Goal: Understand process/instructions: Learn how to perform a task or action

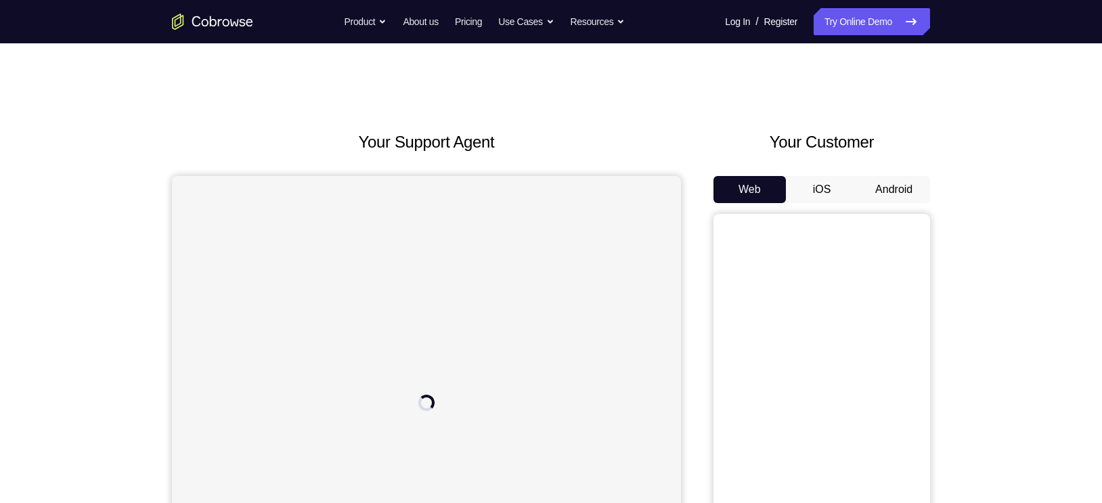
click at [894, 192] on button "Android" at bounding box center [893, 189] width 72 height 27
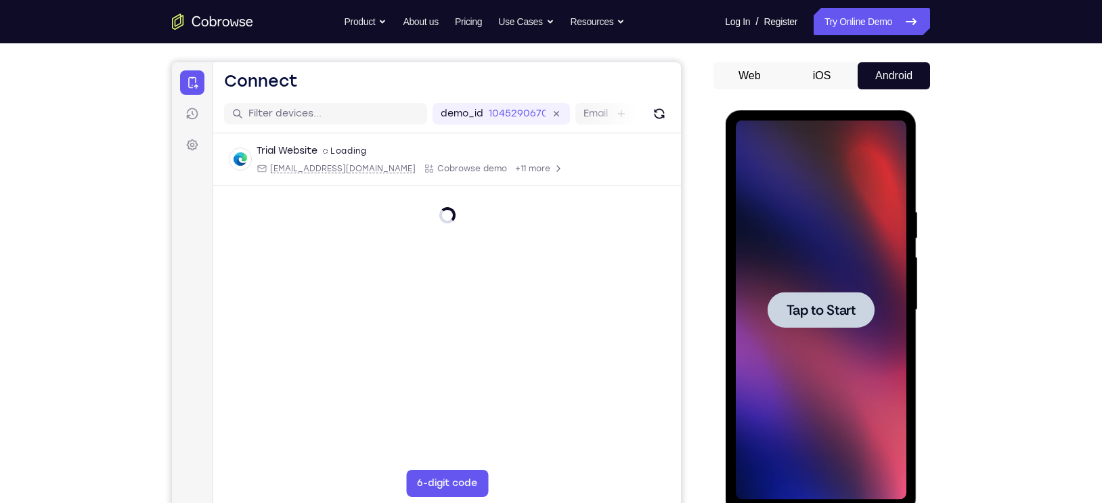
click at [825, 303] on span "Tap to Start" at bounding box center [820, 310] width 69 height 14
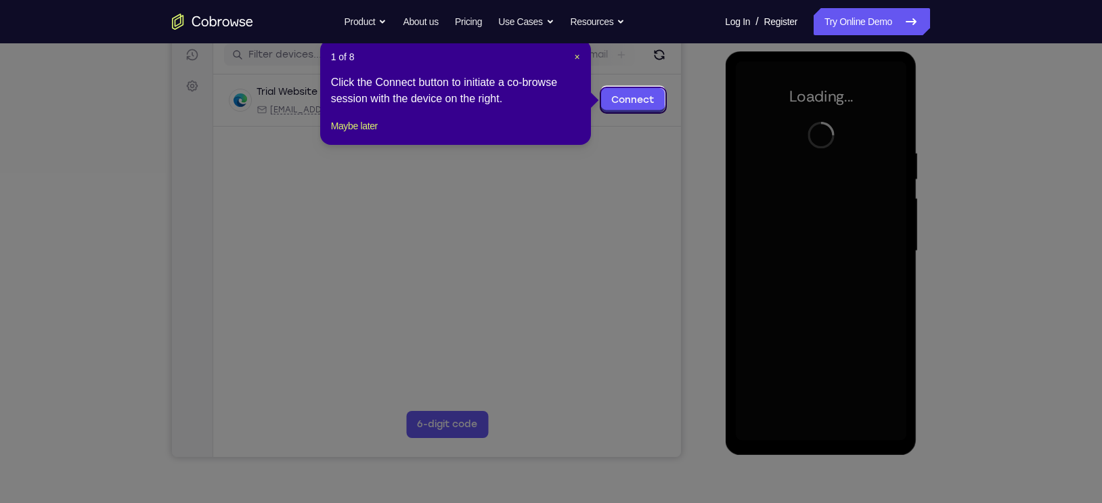
scroll to position [175, 0]
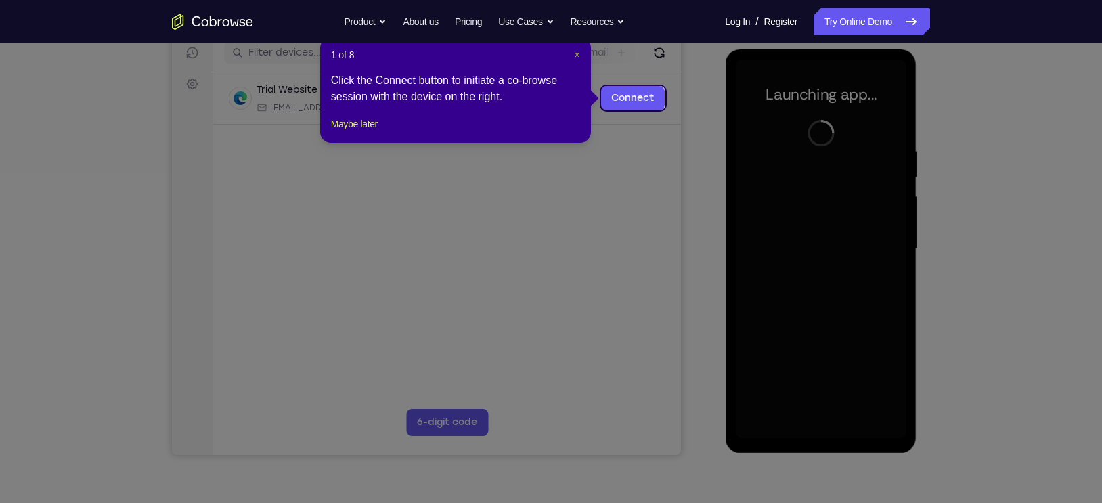
click at [576, 54] on span "×" at bounding box center [576, 54] width 5 height 11
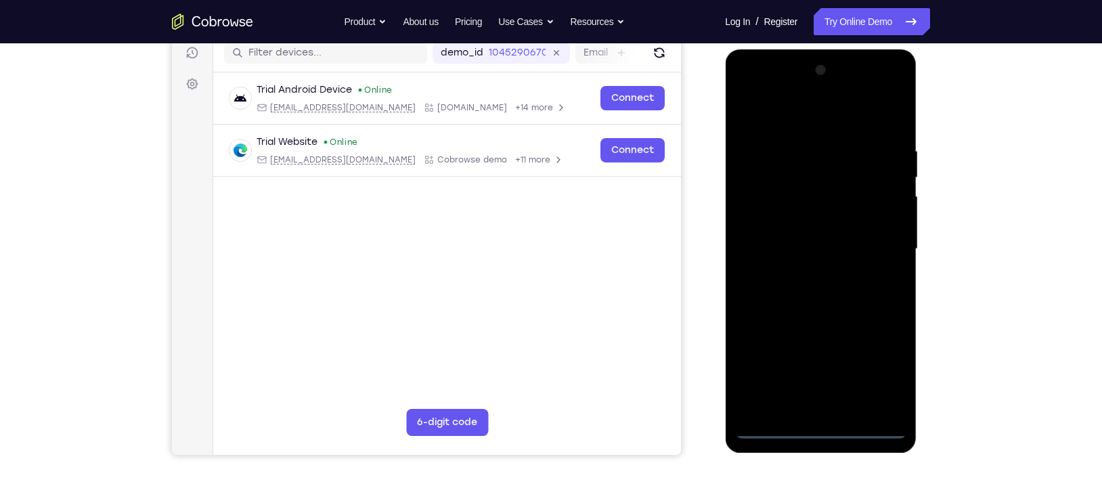
click at [817, 431] on div at bounding box center [820, 249] width 171 height 379
click at [878, 373] on div at bounding box center [820, 249] width 171 height 379
click at [825, 136] on div at bounding box center [820, 249] width 171 height 379
click at [809, 116] on div at bounding box center [820, 249] width 171 height 379
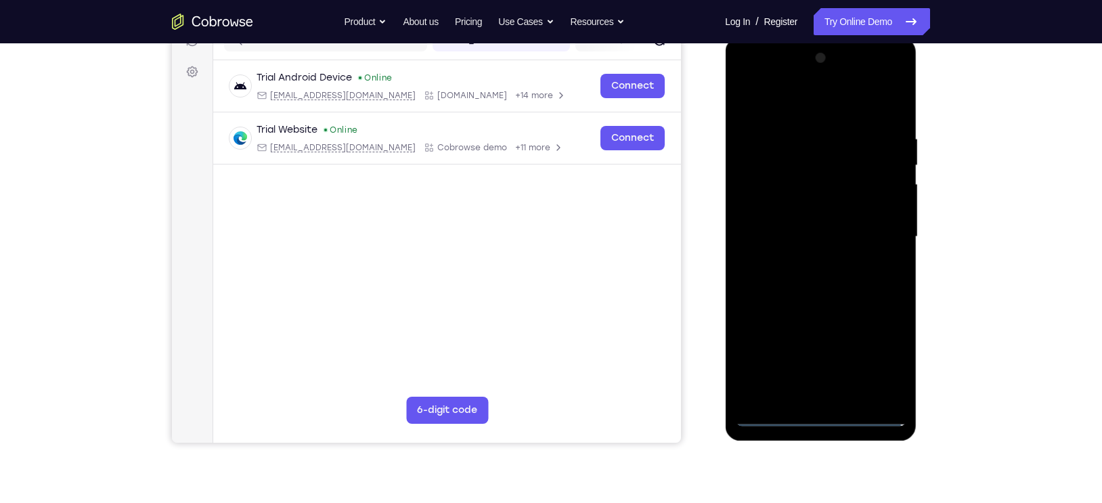
scroll to position [189, 0]
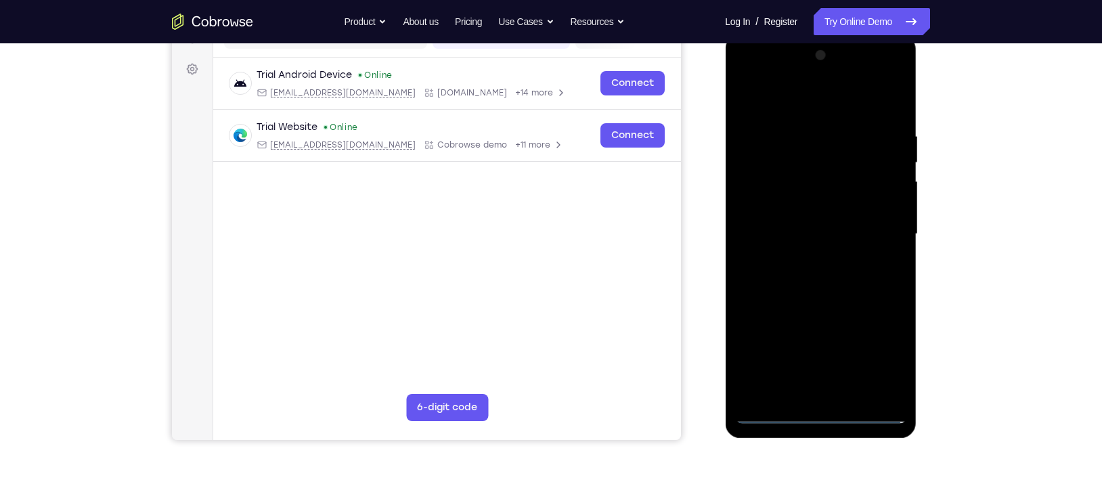
click at [876, 231] on div at bounding box center [820, 234] width 171 height 379
click at [802, 261] on div at bounding box center [820, 234] width 171 height 379
click at [775, 224] on div at bounding box center [820, 234] width 171 height 379
click at [765, 197] on div at bounding box center [820, 234] width 171 height 379
click at [763, 232] on div at bounding box center [820, 234] width 171 height 379
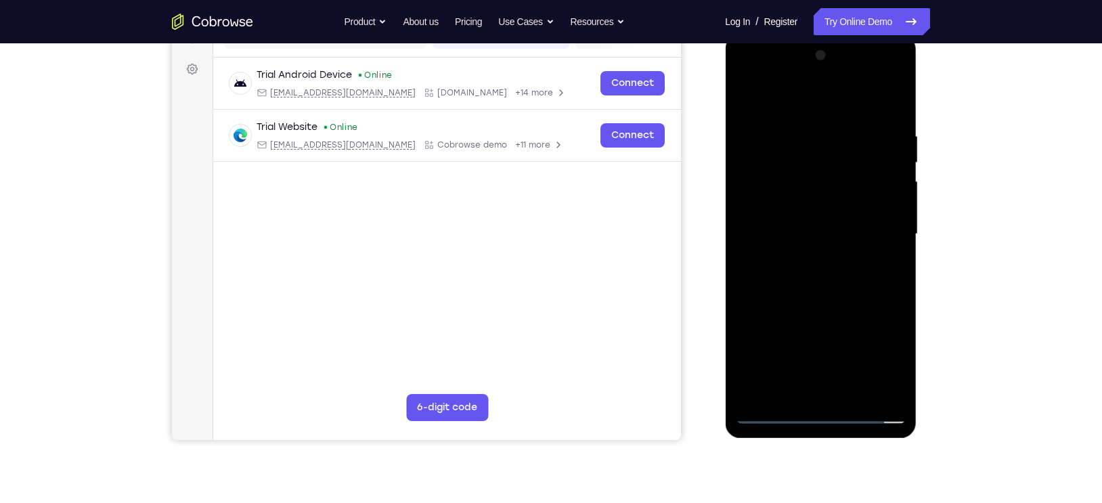
click at [769, 281] on div at bounding box center [820, 234] width 171 height 379
click at [786, 278] on div at bounding box center [820, 234] width 171 height 379
click at [797, 269] on div at bounding box center [820, 234] width 171 height 379
click at [834, 277] on div at bounding box center [820, 234] width 171 height 379
click at [804, 277] on div at bounding box center [820, 234] width 171 height 379
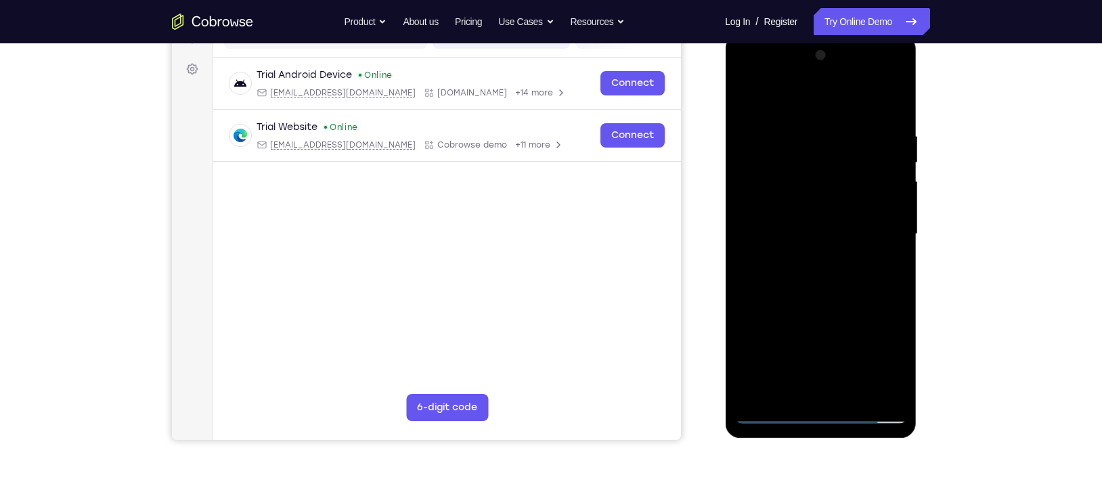
drag, startPoint x: 781, startPoint y: 112, endPoint x: 759, endPoint y: 52, distance: 63.6
click at [759, 52] on div at bounding box center [820, 234] width 171 height 379
click at [884, 252] on div at bounding box center [820, 234] width 171 height 379
click at [775, 232] on div at bounding box center [820, 234] width 171 height 379
click at [788, 271] on div at bounding box center [820, 234] width 171 height 379
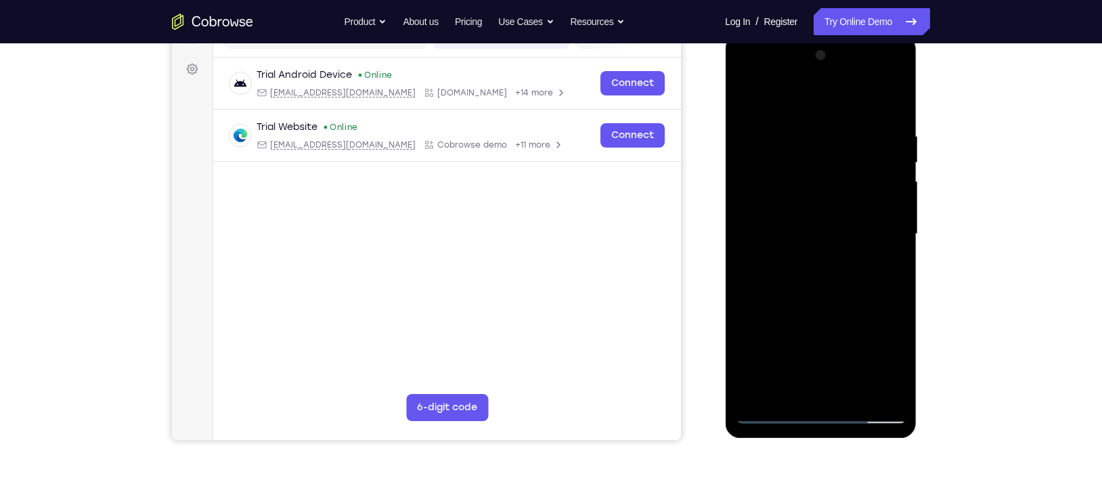
click at [788, 271] on div at bounding box center [820, 234] width 171 height 379
click at [789, 271] on div at bounding box center [820, 234] width 171 height 379
click at [775, 412] on div at bounding box center [820, 234] width 171 height 379
click at [804, 260] on div at bounding box center [820, 234] width 171 height 379
click at [796, 220] on div at bounding box center [820, 234] width 171 height 379
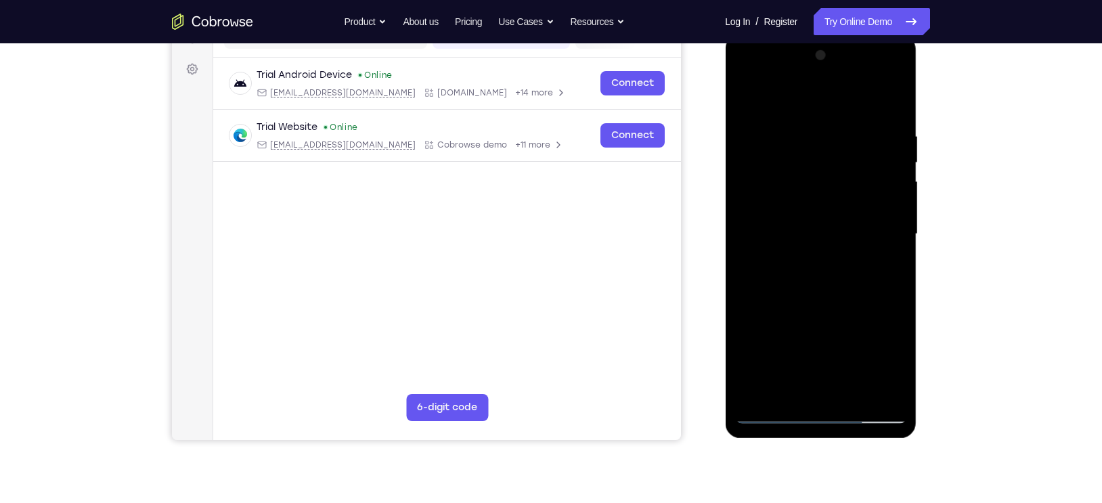
click at [798, 236] on div at bounding box center [820, 234] width 171 height 379
click at [779, 205] on div at bounding box center [820, 234] width 171 height 379
click at [800, 239] on div at bounding box center [820, 234] width 171 height 379
click at [778, 274] on div at bounding box center [820, 234] width 171 height 379
click at [785, 269] on div at bounding box center [820, 234] width 171 height 379
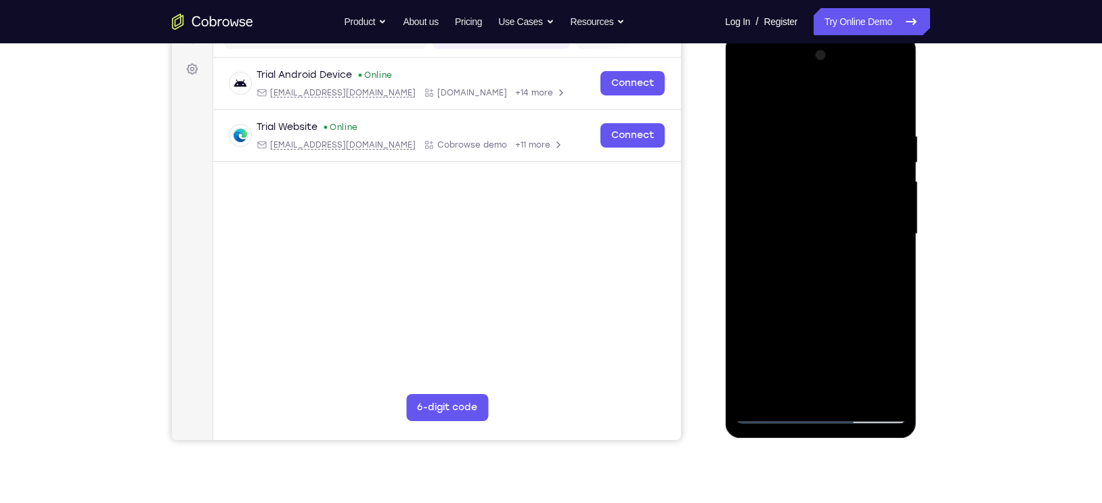
click at [797, 275] on div at bounding box center [820, 234] width 171 height 379
drag, startPoint x: 776, startPoint y: 110, endPoint x: 763, endPoint y: 60, distance: 52.3
click at [763, 60] on div at bounding box center [820, 234] width 171 height 379
click at [796, 286] on div at bounding box center [820, 234] width 171 height 379
click at [832, 275] on div at bounding box center [820, 234] width 171 height 379
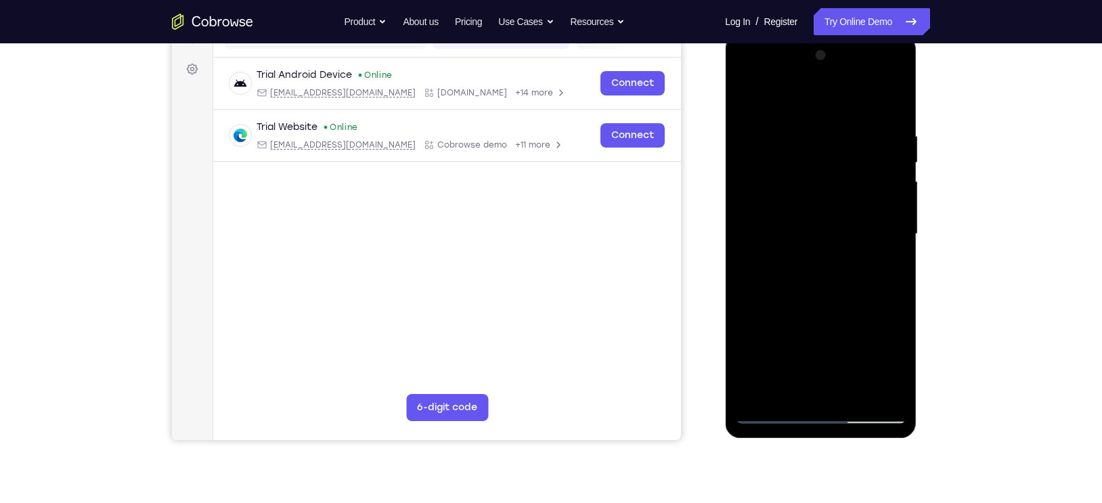
click at [774, 413] on div at bounding box center [820, 234] width 171 height 379
drag, startPoint x: 221, startPoint y: 365, endPoint x: 678, endPoint y: 342, distance: 457.3
click at [678, 342] on main "demo_id 1045290670 1045290670 Email User ID Device ID Device name 6-digit code …" at bounding box center [447, 245] width 468 height 453
click at [763, 199] on div at bounding box center [820, 234] width 171 height 379
click at [806, 260] on div at bounding box center [820, 234] width 171 height 379
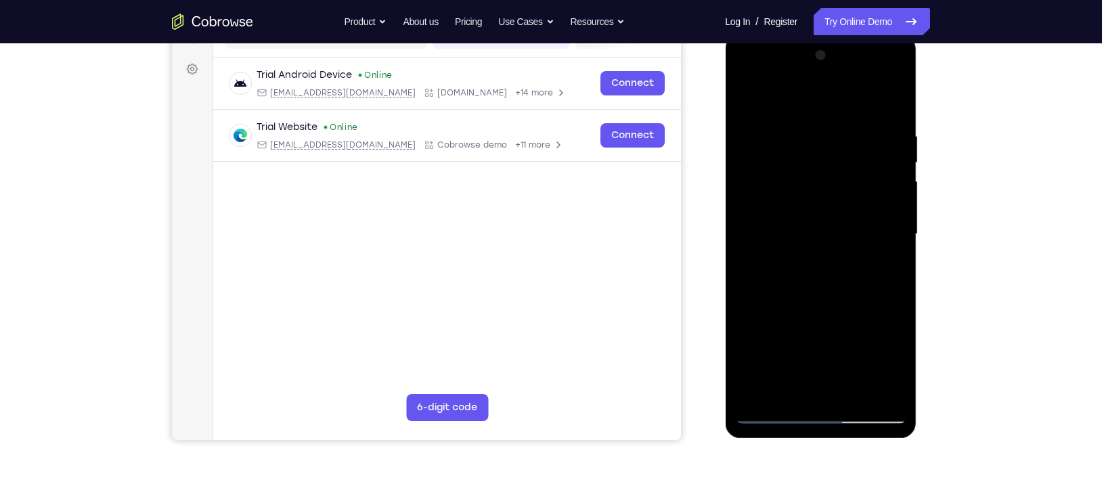
click at [815, 223] on div at bounding box center [820, 234] width 171 height 379
click at [792, 214] on div at bounding box center [820, 234] width 171 height 379
click at [840, 231] on div at bounding box center [820, 234] width 171 height 379
click at [806, 279] on div at bounding box center [820, 234] width 171 height 379
click at [816, 277] on div at bounding box center [820, 234] width 171 height 379
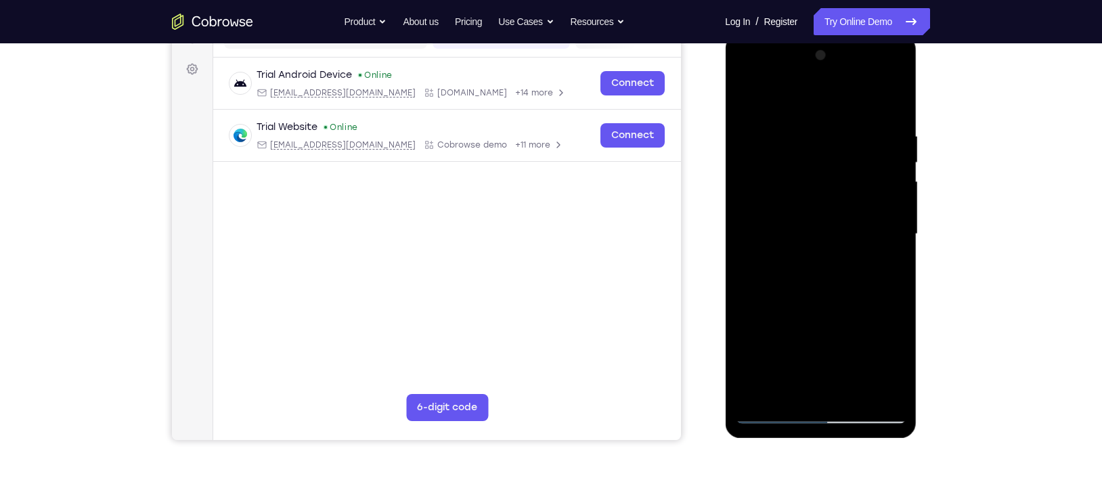
click at [798, 277] on div at bounding box center [820, 234] width 171 height 379
click at [790, 279] on div at bounding box center [820, 234] width 171 height 379
click at [802, 278] on div at bounding box center [820, 234] width 171 height 379
click at [801, 298] on div at bounding box center [820, 234] width 171 height 379
click at [779, 163] on div at bounding box center [820, 234] width 171 height 379
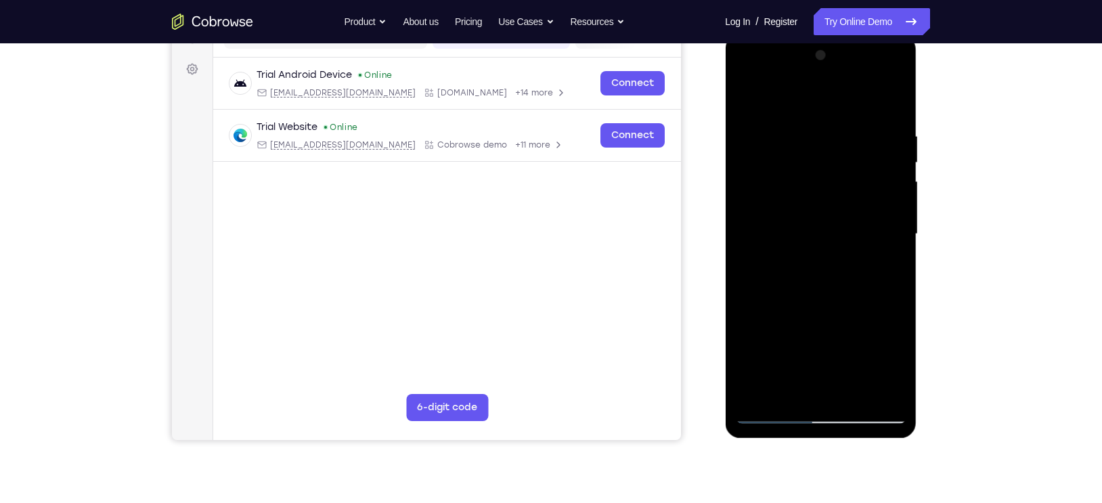
click at [788, 177] on div at bounding box center [820, 234] width 171 height 379
click at [784, 181] on div at bounding box center [820, 234] width 171 height 379
click at [787, 206] on div at bounding box center [820, 234] width 171 height 379
click at [777, 212] on div at bounding box center [820, 234] width 171 height 379
click at [755, 225] on div at bounding box center [820, 234] width 171 height 379
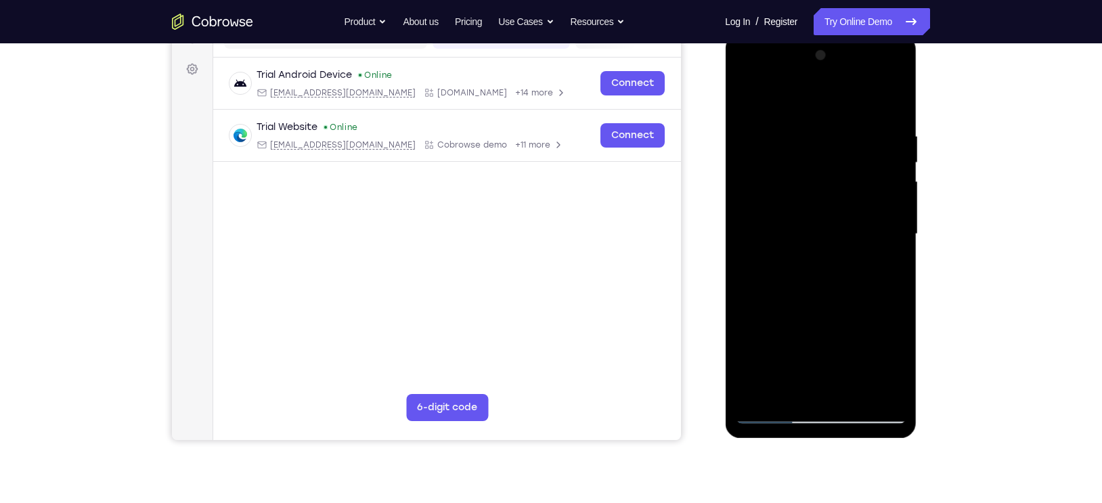
click at [755, 221] on div at bounding box center [820, 234] width 171 height 379
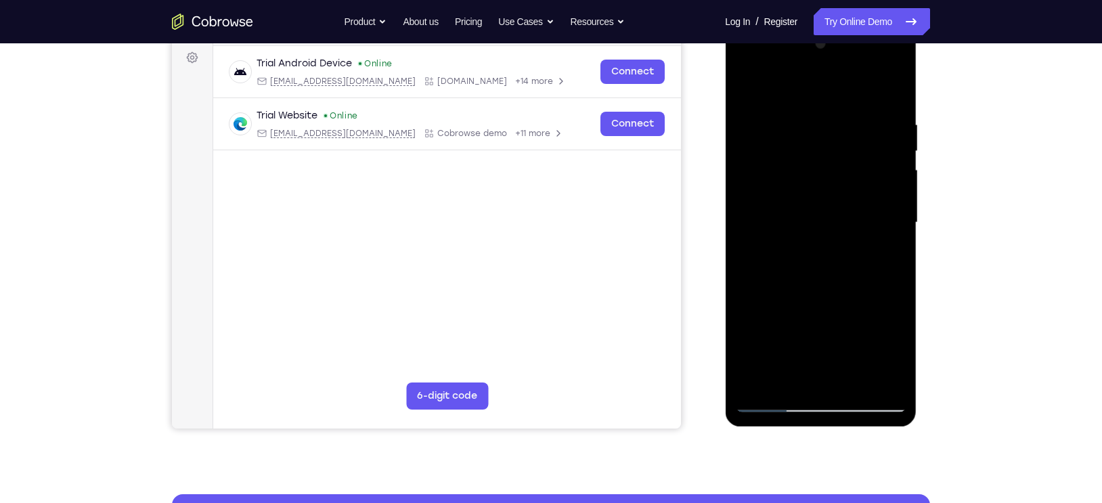
scroll to position [202, 0]
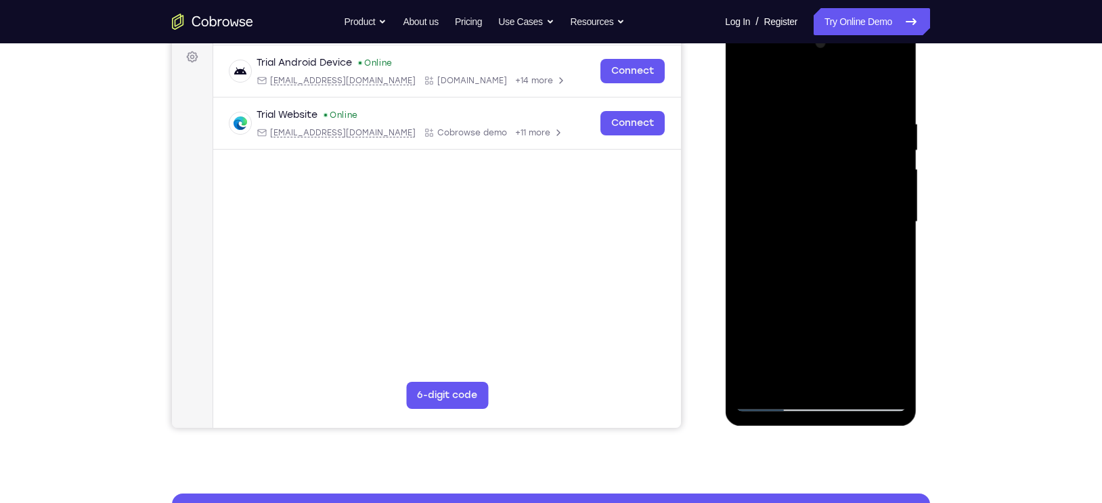
click at [831, 282] on div at bounding box center [820, 221] width 171 height 379
click at [897, 88] on div at bounding box center [820, 221] width 171 height 379
click at [773, 286] on div at bounding box center [820, 221] width 171 height 379
click at [747, 81] on div at bounding box center [820, 221] width 171 height 379
click at [853, 383] on div at bounding box center [820, 221] width 171 height 379
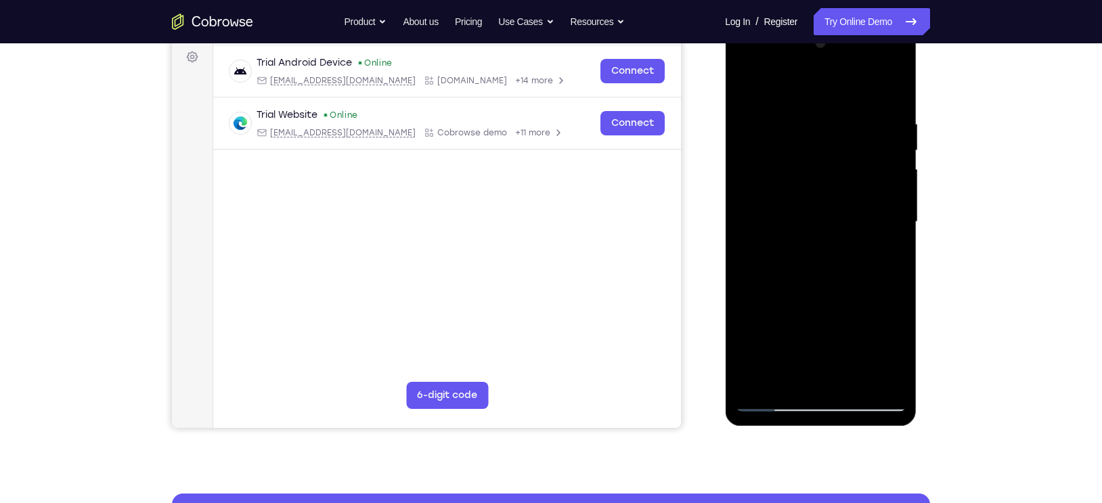
click at [822, 297] on div at bounding box center [820, 221] width 171 height 379
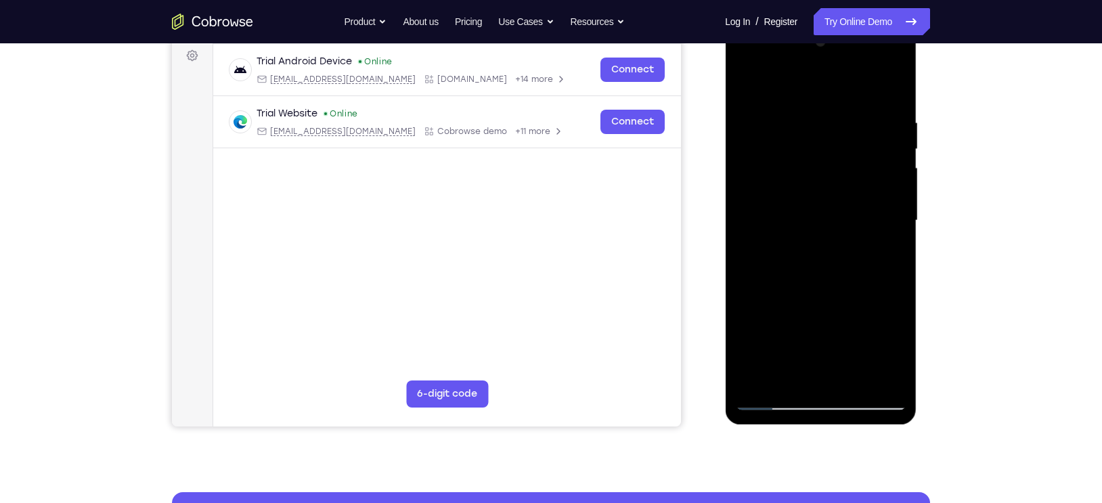
scroll to position [217, 0]
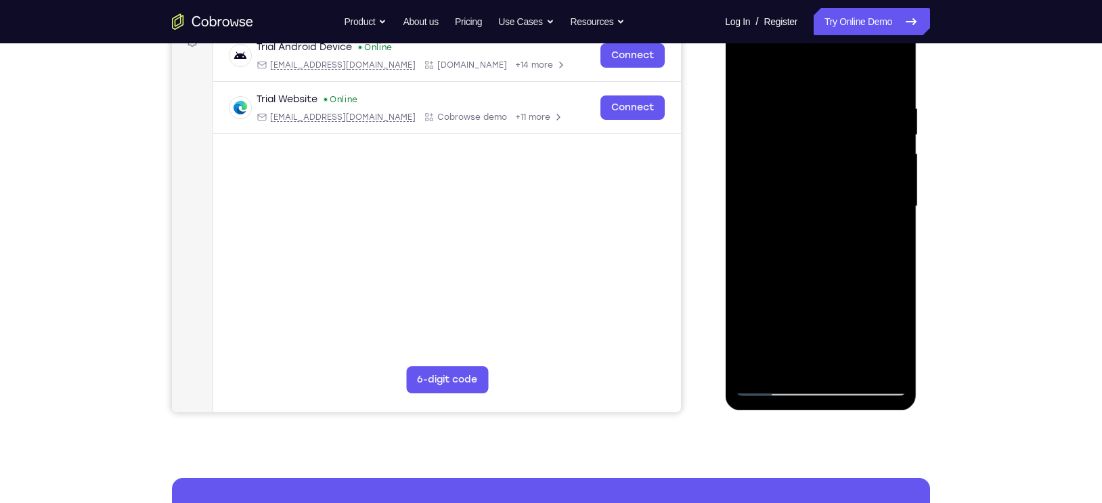
click at [773, 386] on div at bounding box center [820, 206] width 171 height 379
click at [759, 364] on div at bounding box center [820, 206] width 171 height 379
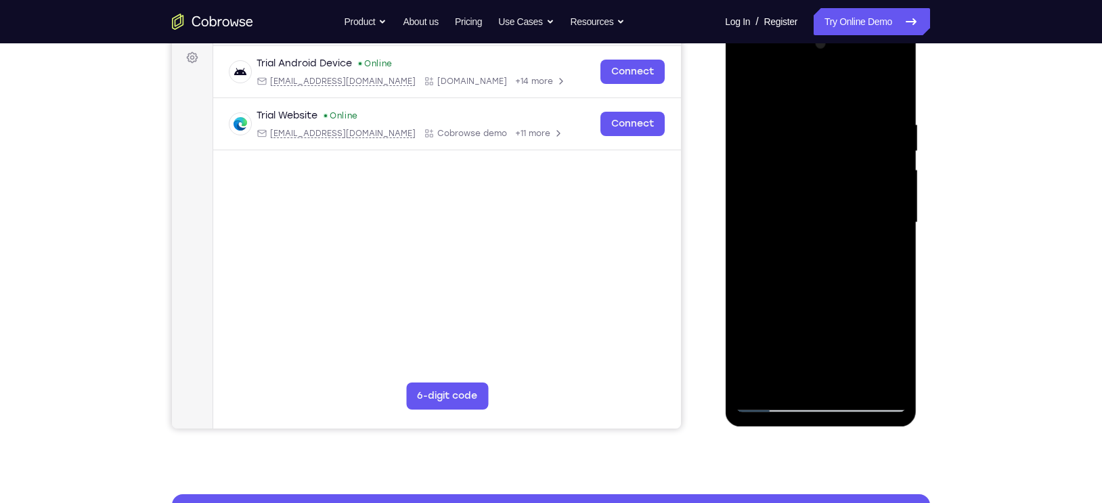
click at [797, 116] on div at bounding box center [820, 222] width 171 height 379
click at [875, 372] on div at bounding box center [820, 222] width 171 height 379
click at [871, 380] on div at bounding box center [820, 222] width 171 height 379
click at [887, 89] on div at bounding box center [820, 222] width 171 height 379
click at [747, 350] on div at bounding box center [820, 222] width 171 height 379
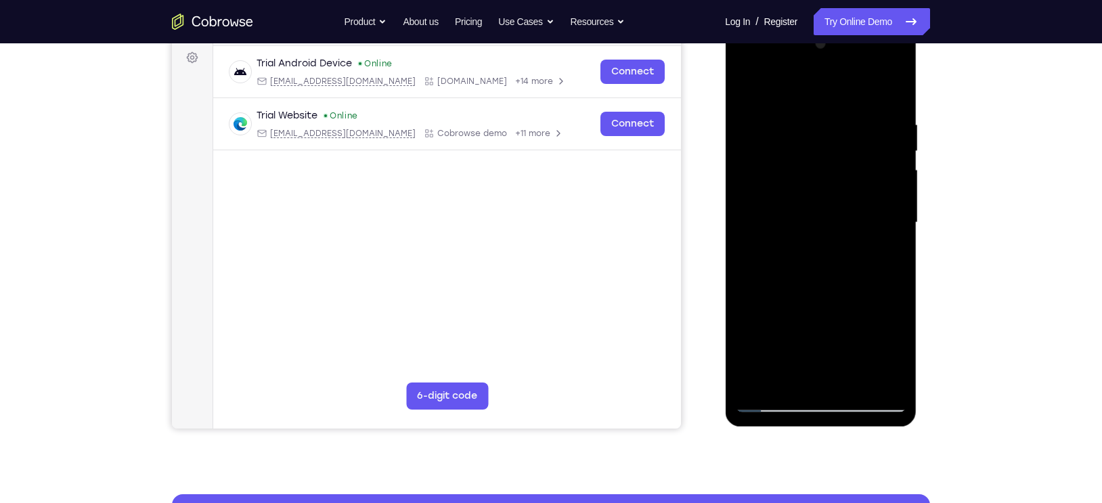
click at [851, 118] on div at bounding box center [820, 222] width 171 height 379
drag, startPoint x: 861, startPoint y: 209, endPoint x: 731, endPoint y: 207, distance: 129.2
click at [731, 207] on div at bounding box center [820, 224] width 191 height 403
click at [888, 91] on div at bounding box center [820, 222] width 171 height 379
drag, startPoint x: 882, startPoint y: 118, endPoint x: 811, endPoint y: 124, distance: 70.7
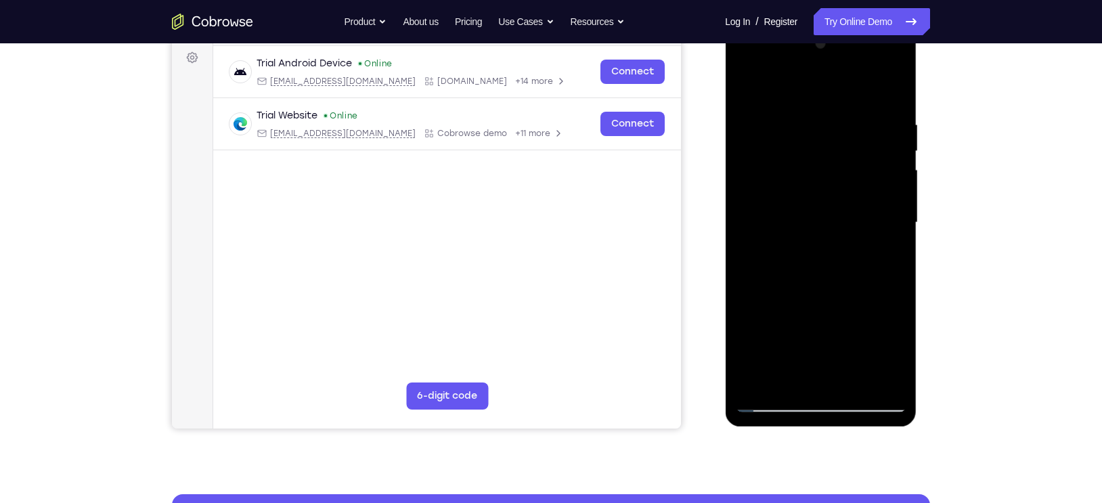
click at [811, 124] on div at bounding box center [820, 222] width 171 height 379
drag, startPoint x: 843, startPoint y: 127, endPoint x: 764, endPoint y: 124, distance: 79.2
click at [764, 124] on div at bounding box center [820, 222] width 171 height 379
click at [788, 129] on div at bounding box center [820, 222] width 171 height 379
drag, startPoint x: 866, startPoint y: 227, endPoint x: 741, endPoint y: 223, distance: 125.3
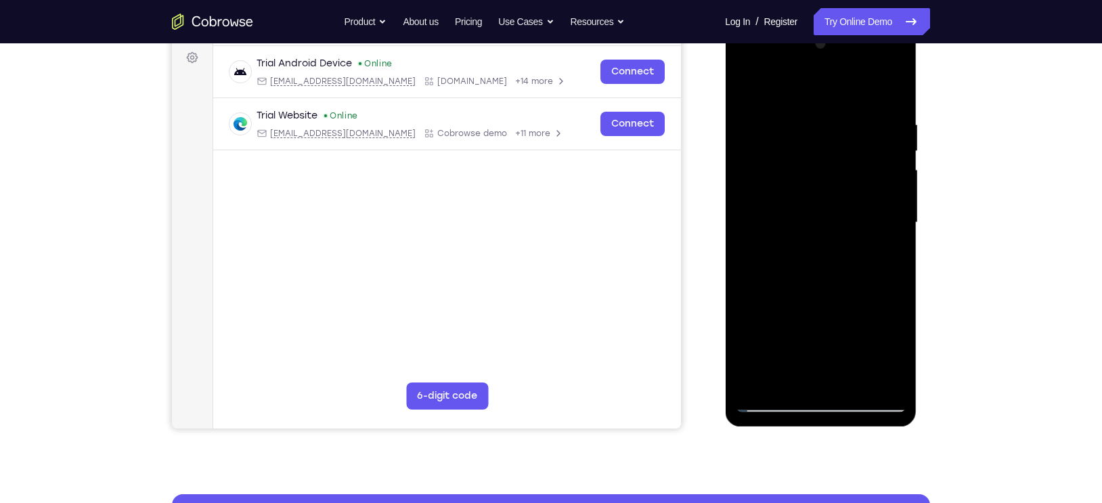
click at [741, 223] on div at bounding box center [820, 222] width 171 height 379
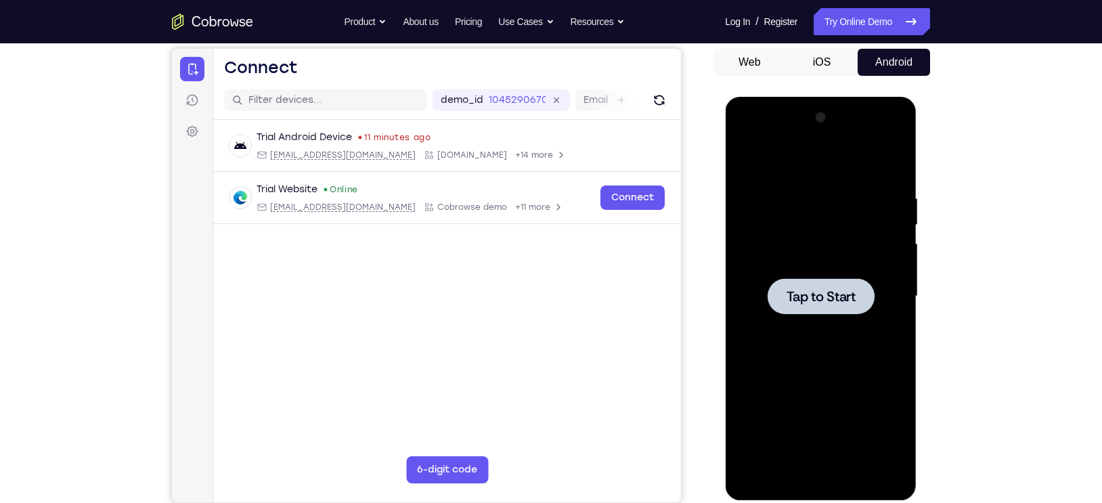
scroll to position [125, 0]
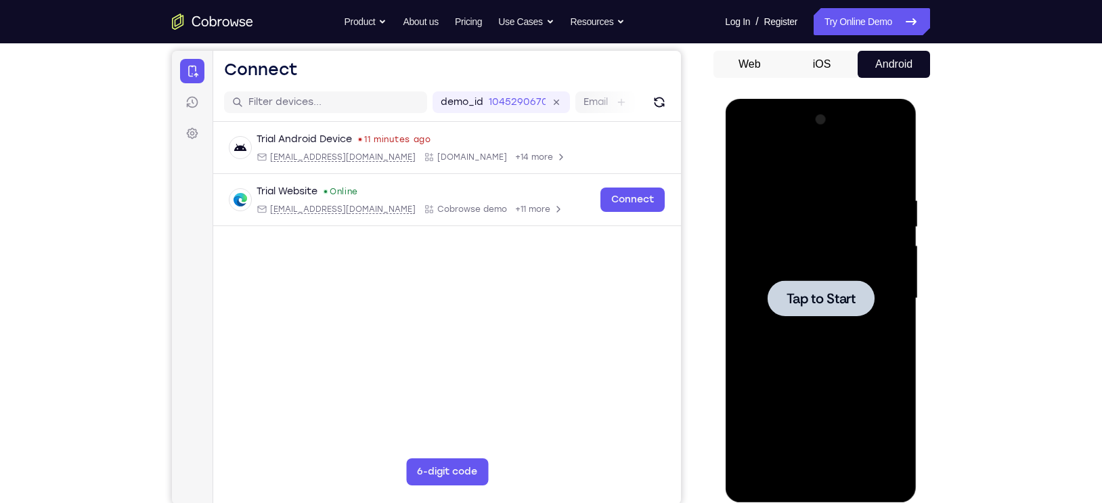
click at [949, 281] on div "Your Support Agent Your Customer Web iOS Android Next Steps We’d be happy to gi…" at bounding box center [551, 364] width 866 height 892
click at [911, 212] on div "Tap to Start" at bounding box center [820, 300] width 191 height 403
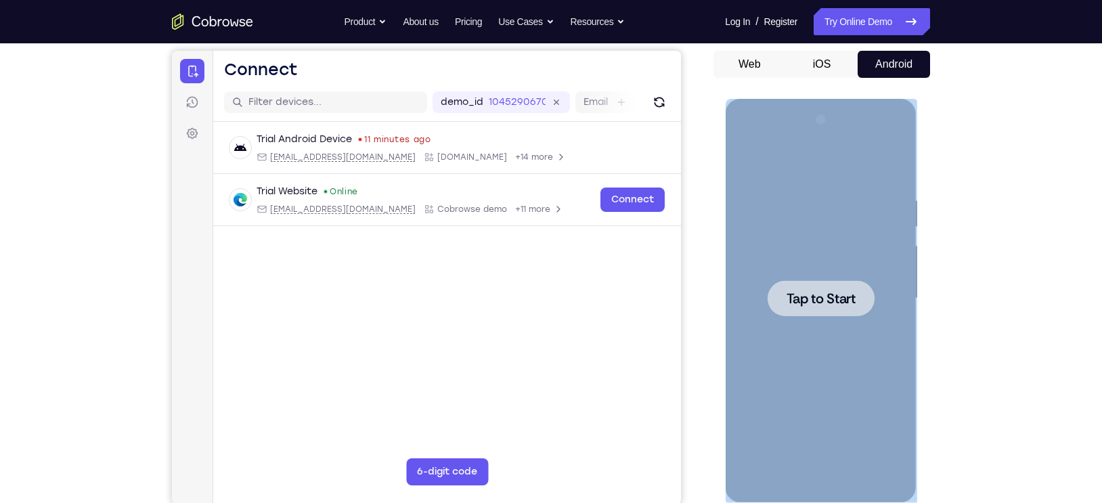
click at [911, 212] on div "Tap to Start" at bounding box center [820, 300] width 191 height 403
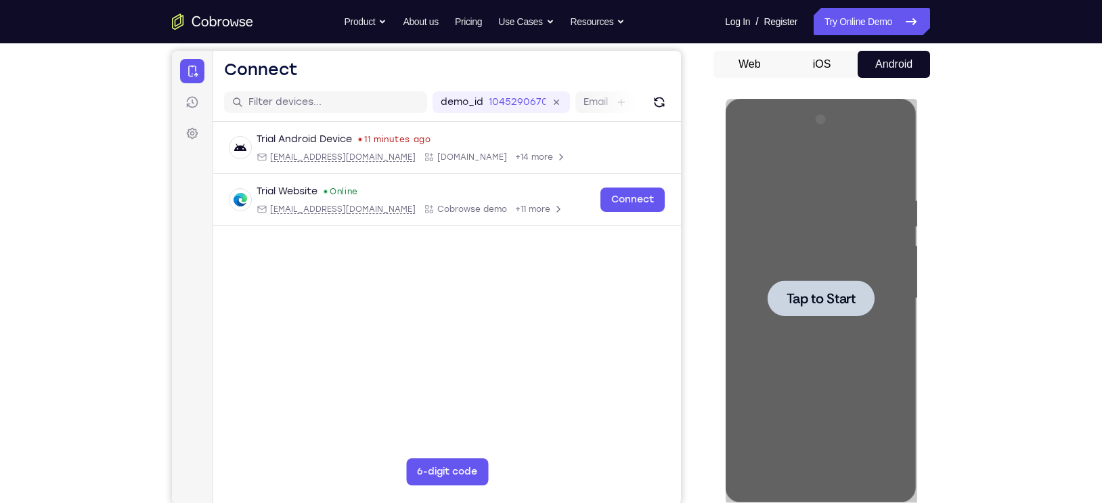
drag, startPoint x: 187, startPoint y: 114, endPoint x: 965, endPoint y: 243, distance: 788.8
click at [965, 243] on div "Your Support Agent Your Customer Web iOS Android Next Steps We’d be happy to gi…" at bounding box center [551, 364] width 866 height 892
